Goal: Task Accomplishment & Management: Manage account settings

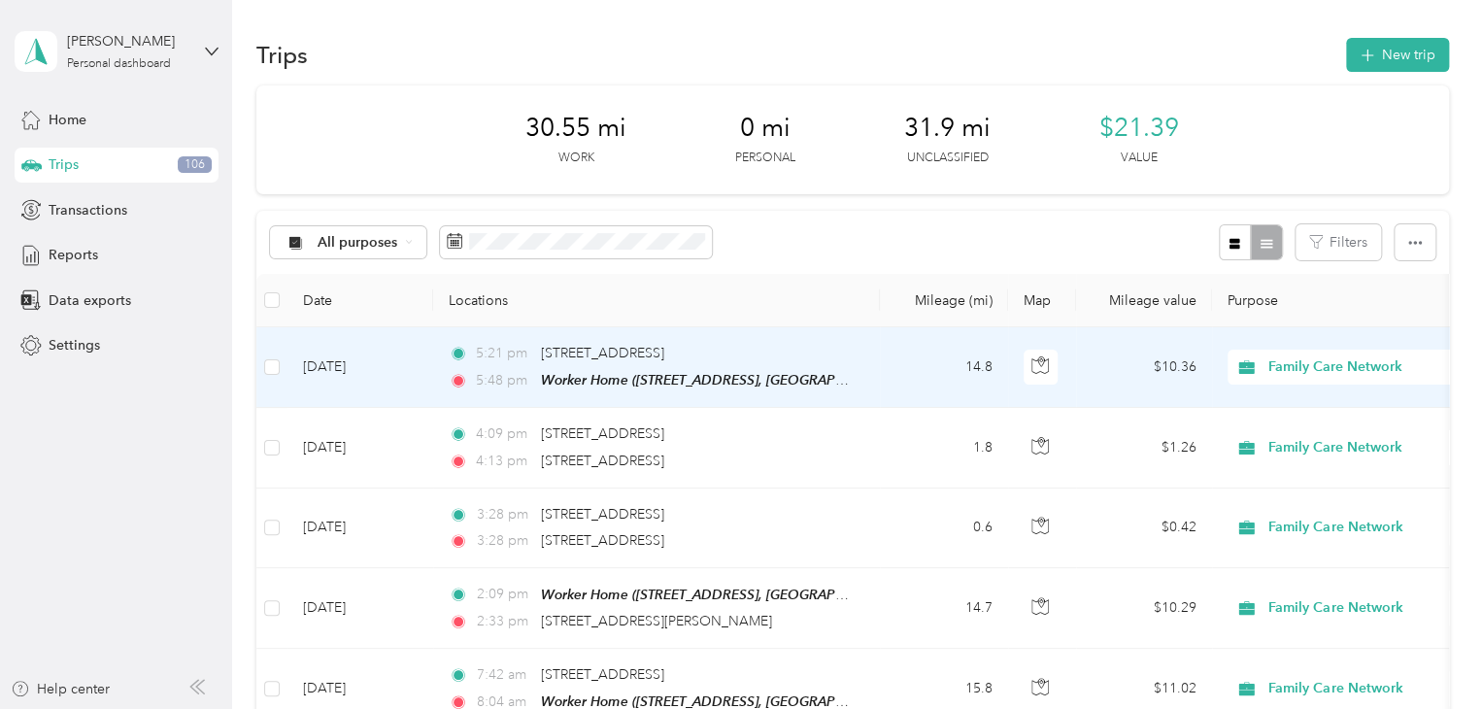
scroll to position [194, 0]
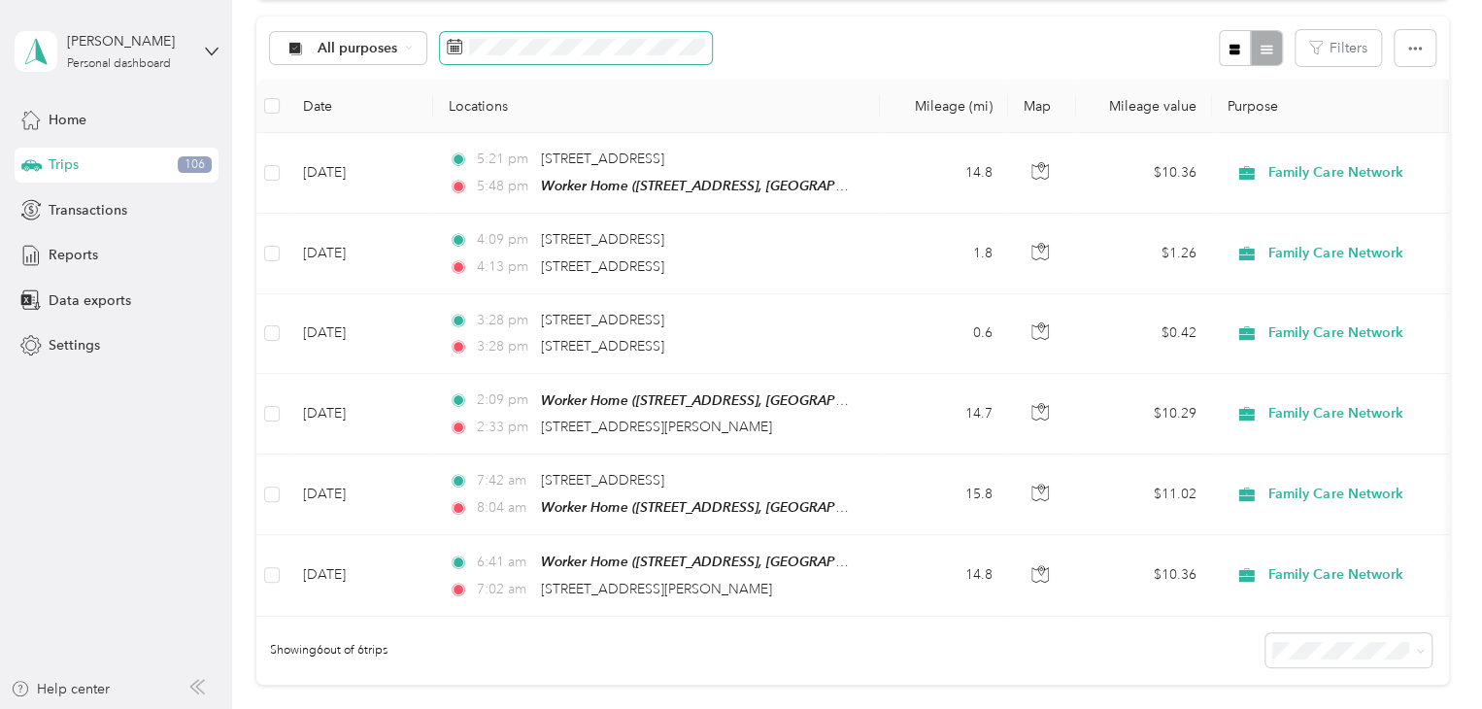
click at [527, 36] on span at bounding box center [576, 48] width 272 height 33
click at [456, 48] on icon at bounding box center [455, 47] width 16 height 16
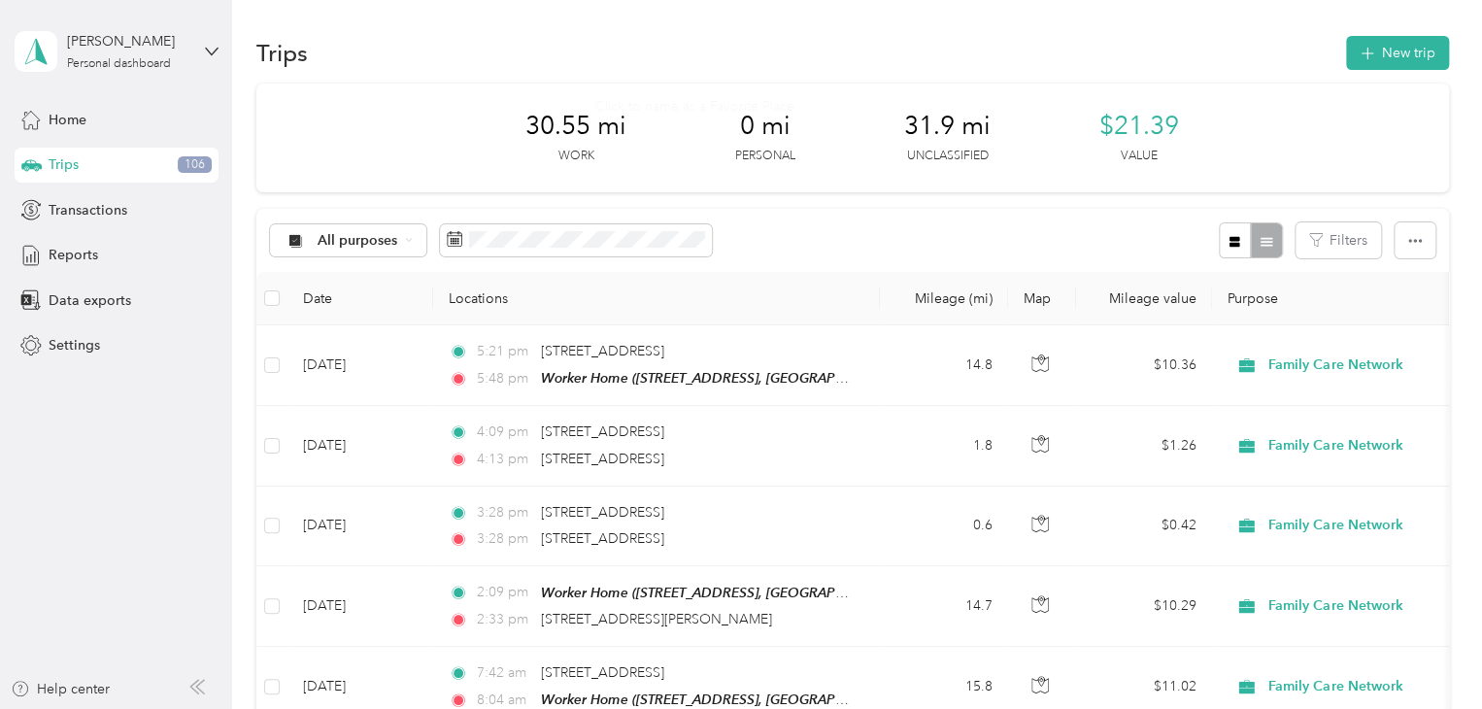
scroll to position [0, 0]
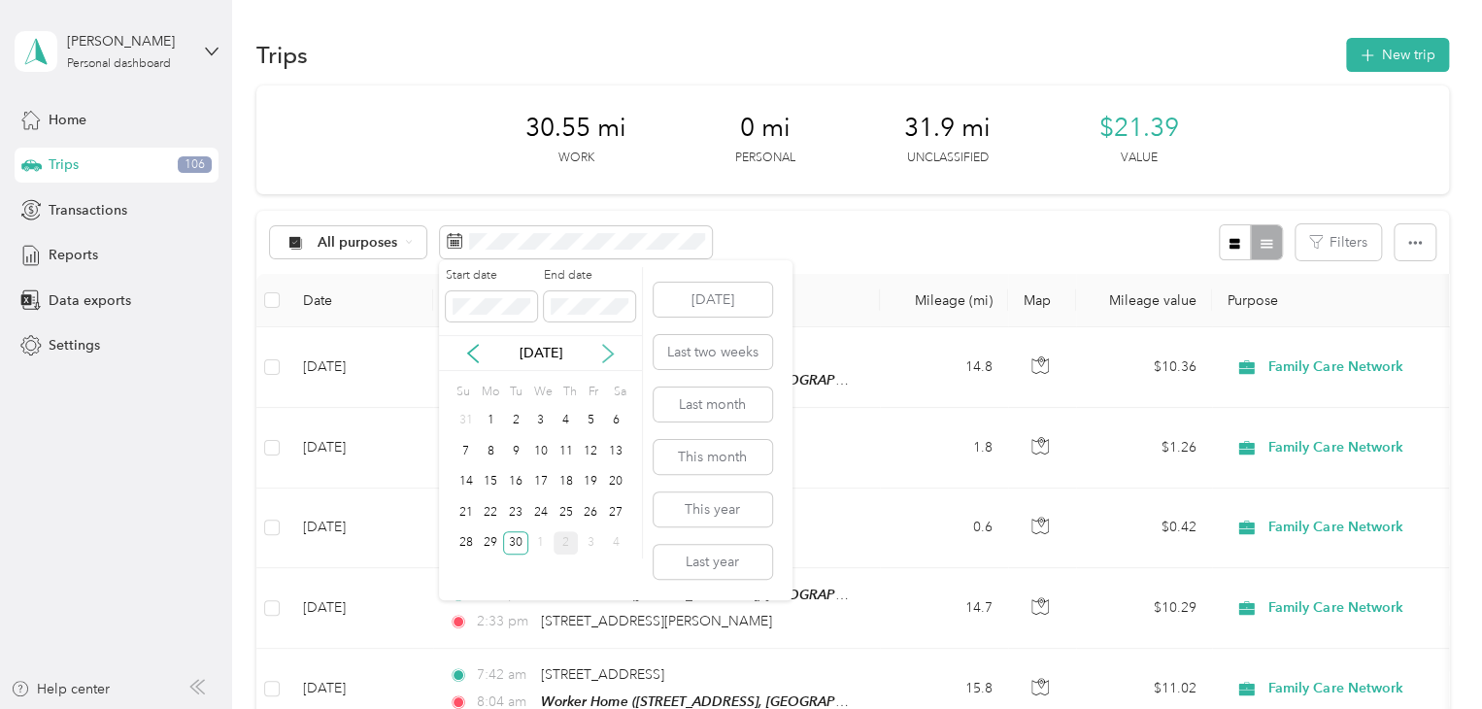
click at [614, 358] on icon at bounding box center [607, 353] width 19 height 19
click at [541, 418] on div "1" at bounding box center [540, 421] width 25 height 24
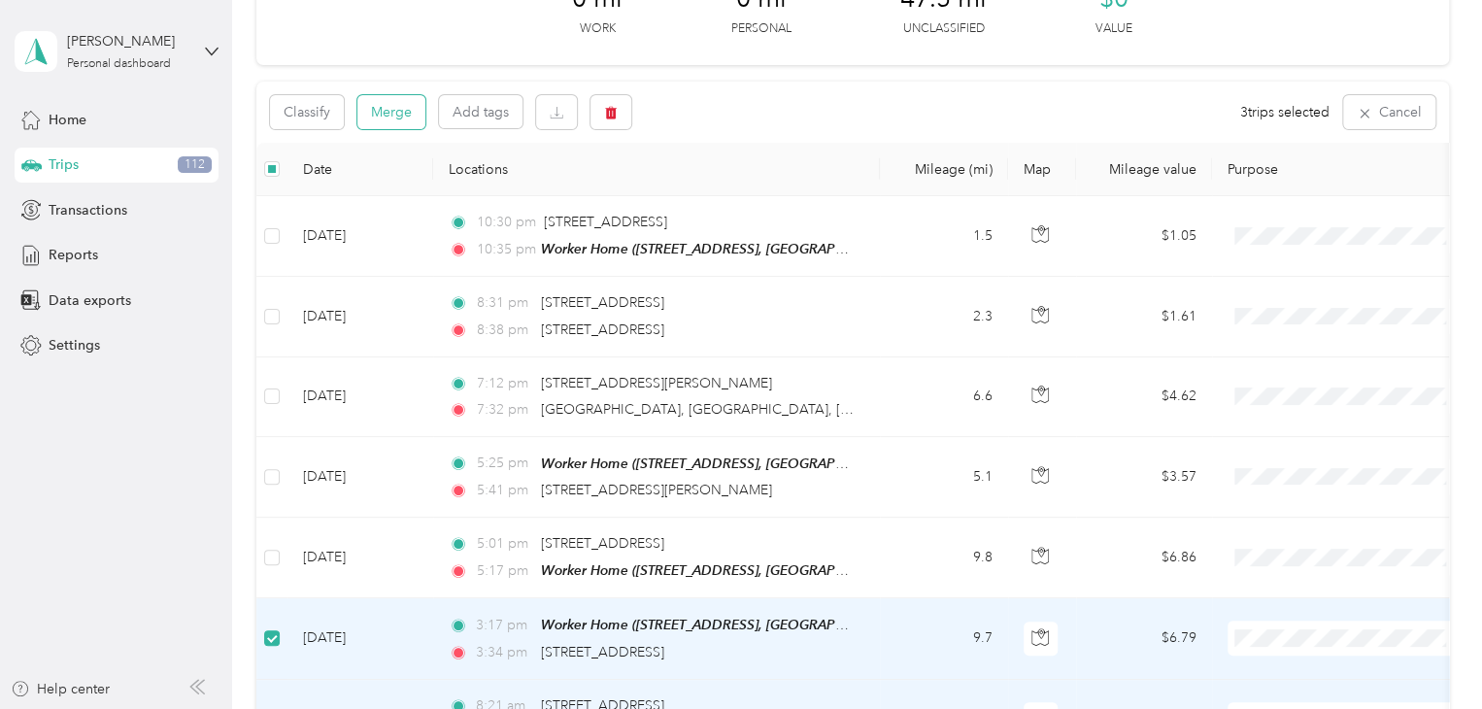
scroll to position [95, 0]
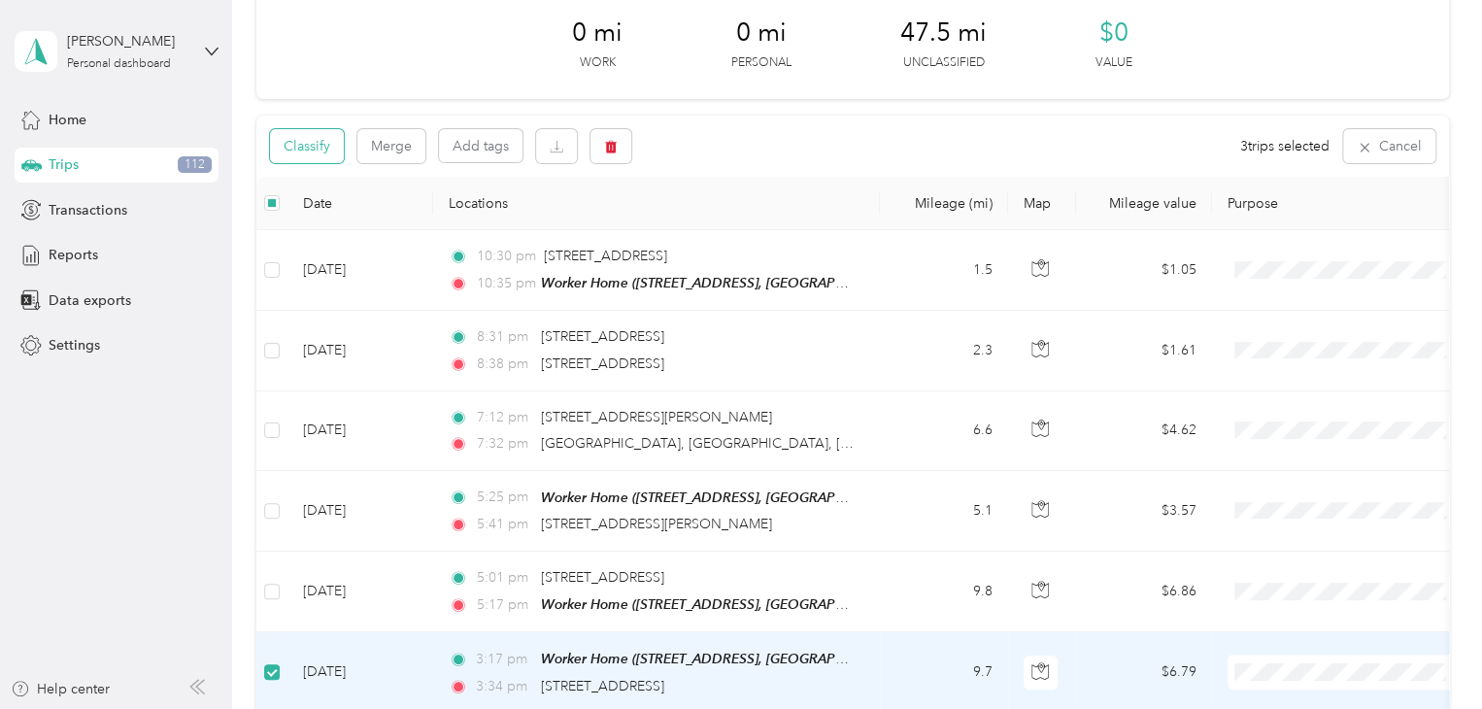
click at [318, 151] on button "Classify" at bounding box center [307, 146] width 74 height 34
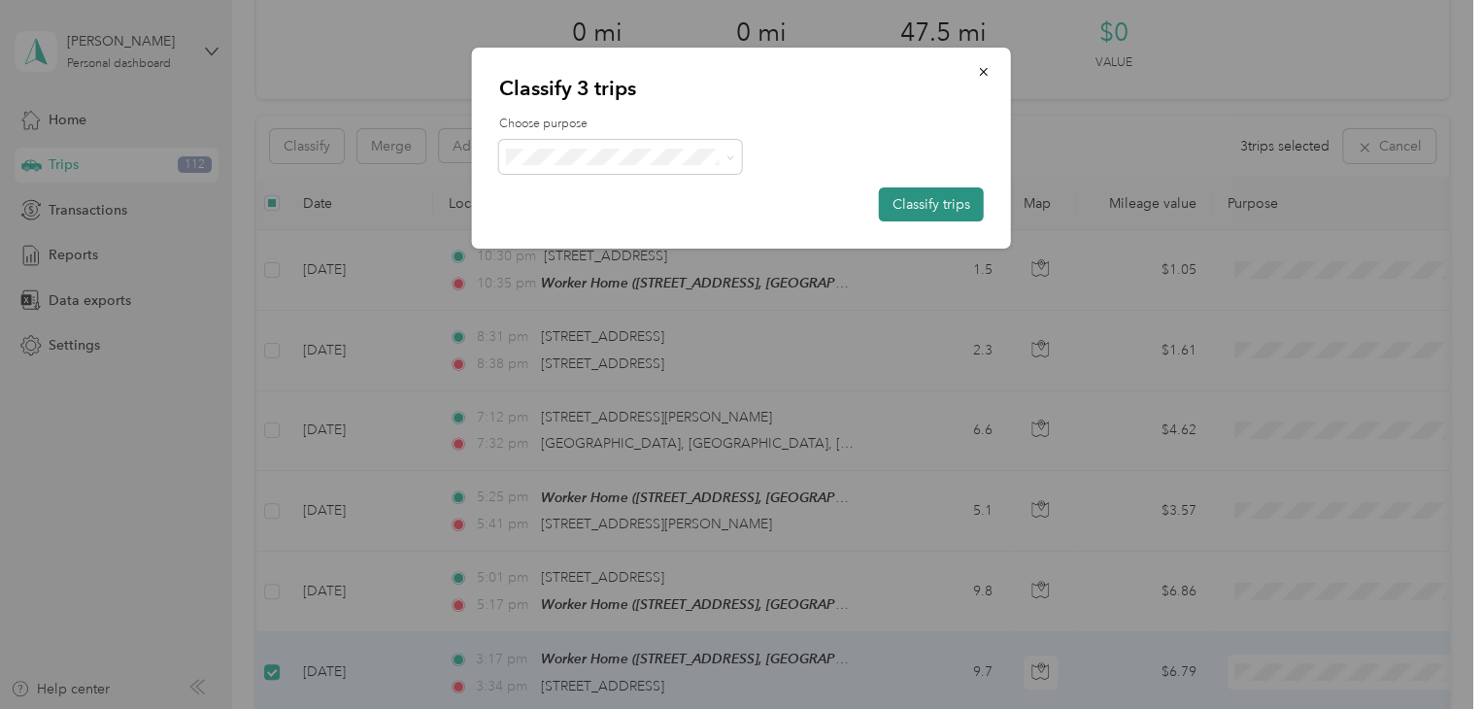
click at [917, 200] on button "Classify trips" at bounding box center [931, 204] width 105 height 34
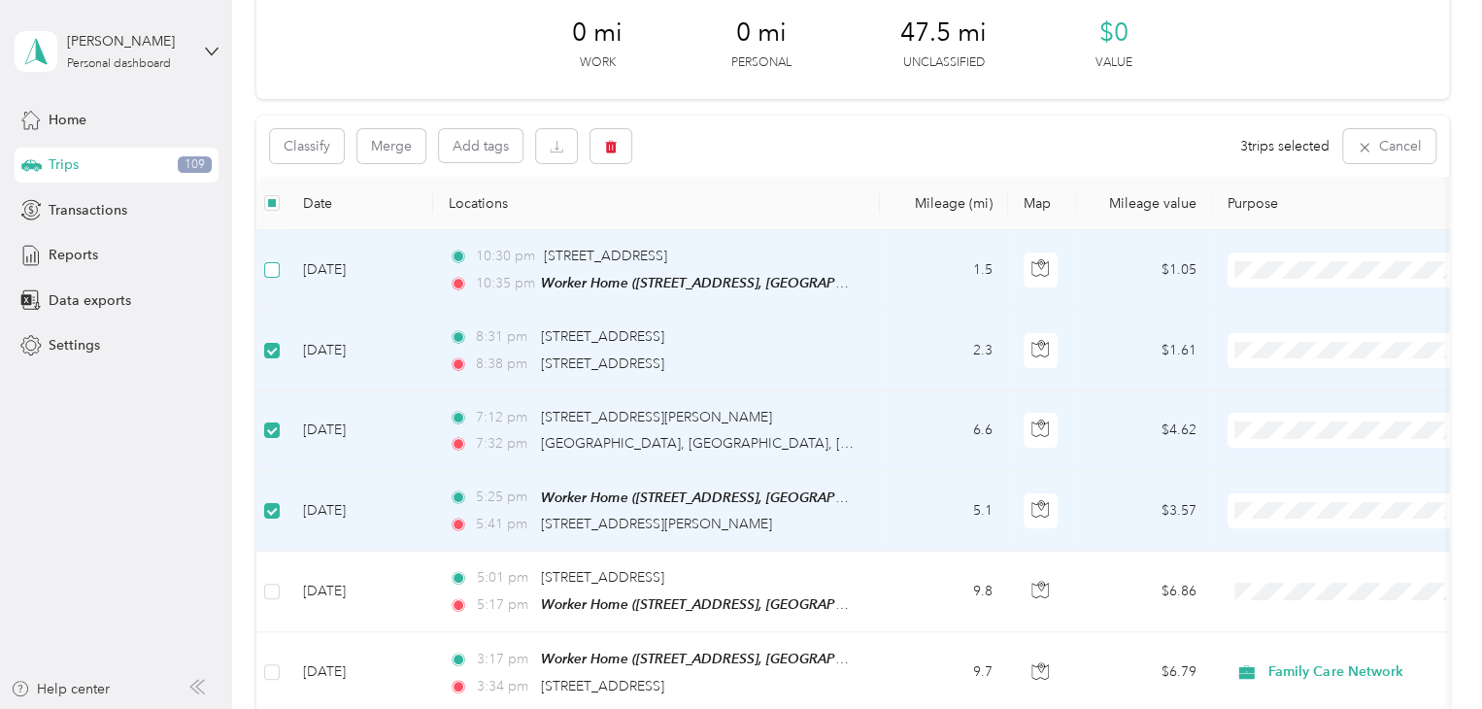
click at [266, 260] on label at bounding box center [272, 269] width 16 height 21
click at [618, 147] on button "button" at bounding box center [610, 146] width 41 height 34
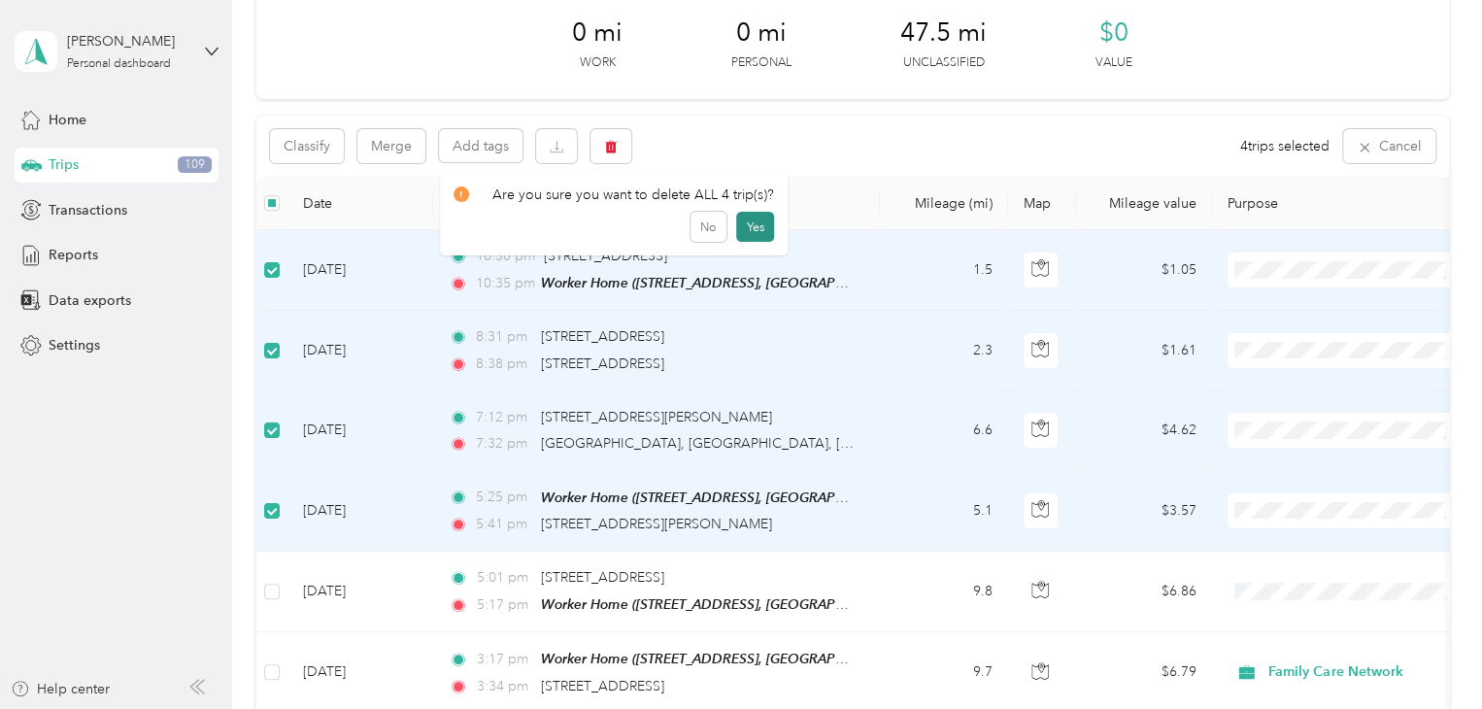
click at [746, 225] on button "Yes" at bounding box center [755, 227] width 38 height 31
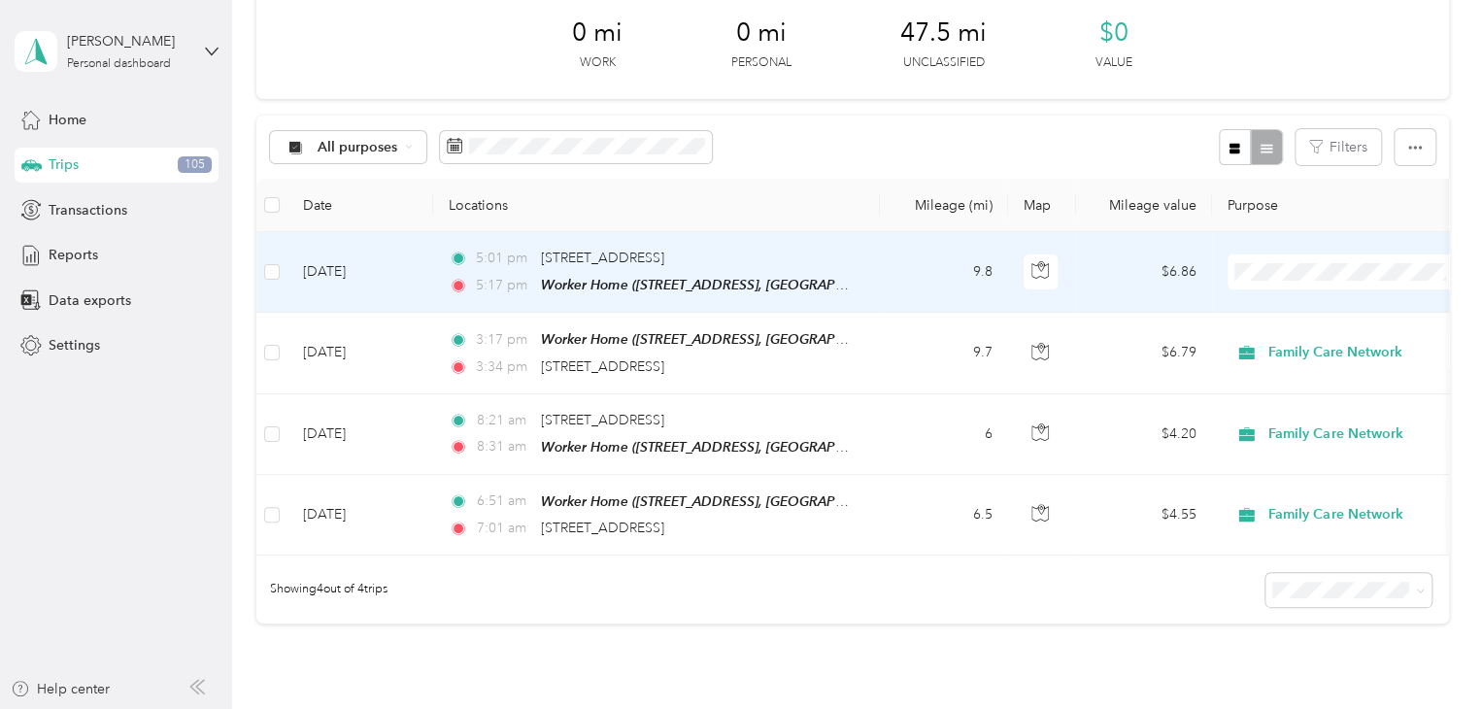
click at [1273, 311] on span "Family Care Network" at bounding box center [1348, 307] width 214 height 20
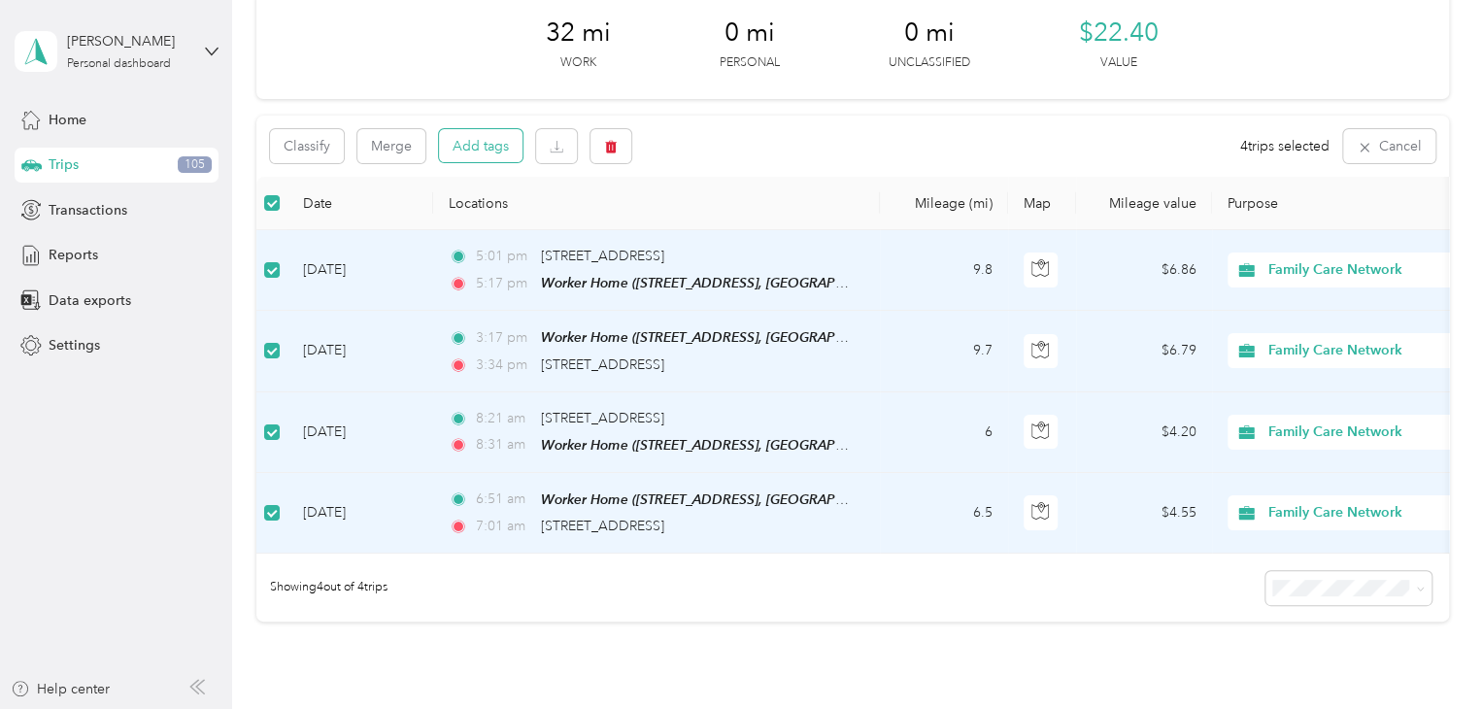
click at [492, 145] on button "Add tags" at bounding box center [481, 145] width 84 height 33
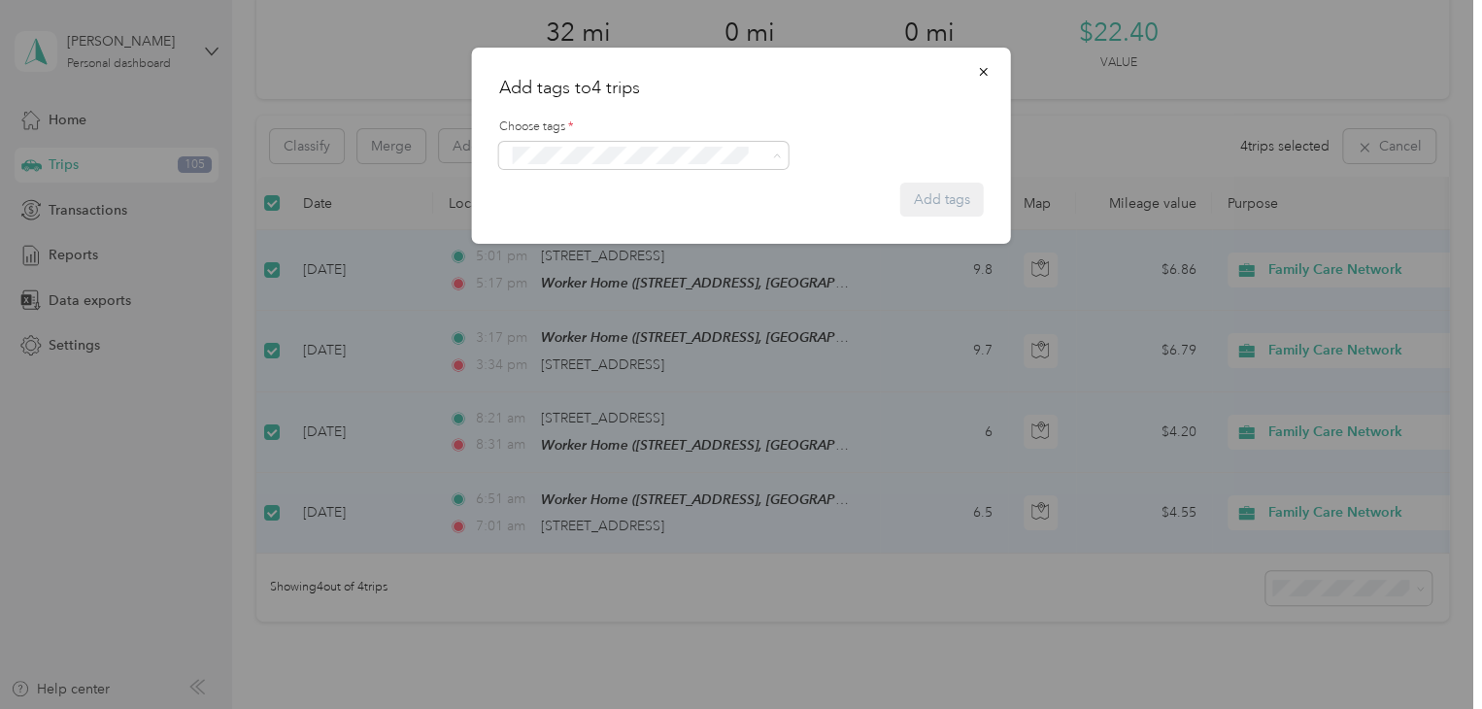
click at [561, 339] on span "Specialty Mhs" at bounding box center [562, 339] width 75 height 17
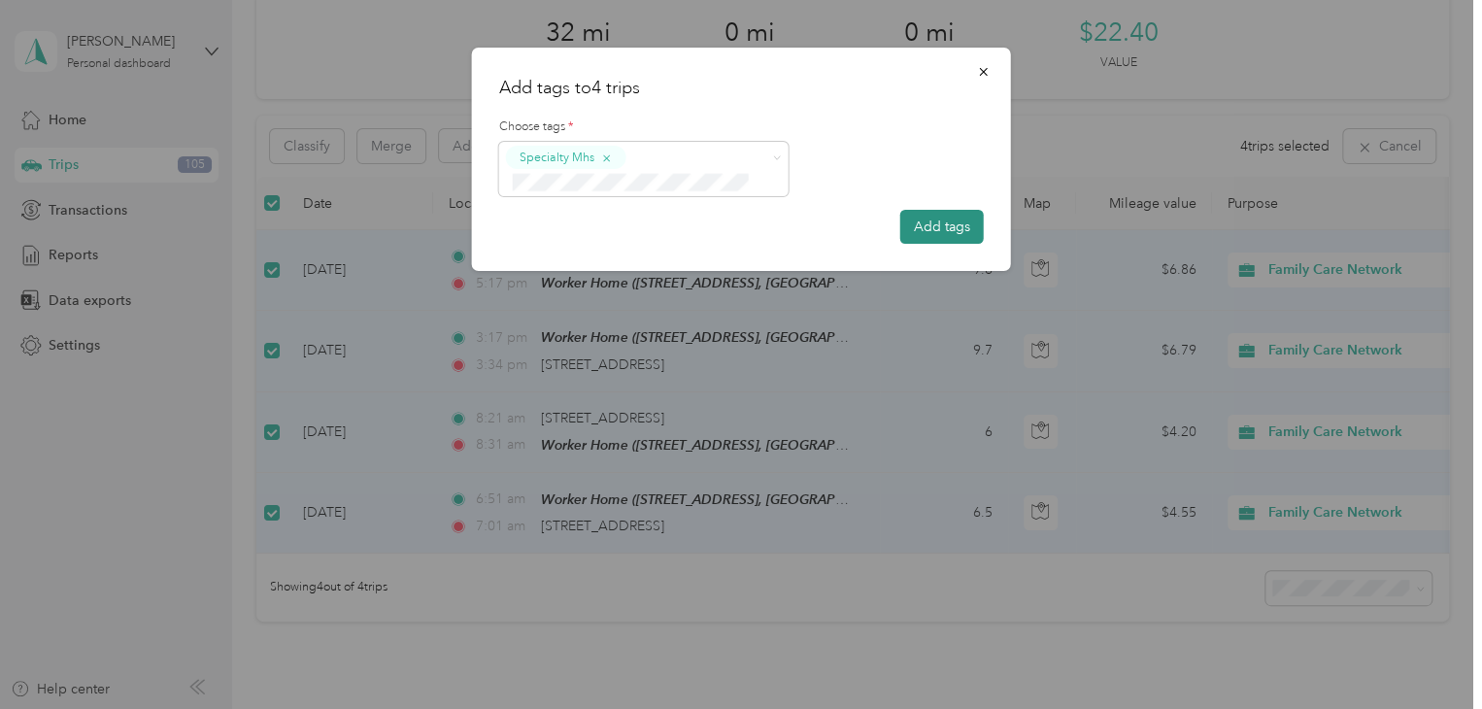
click at [928, 229] on button "Add tags" at bounding box center [942, 227] width 84 height 34
